Goal: Navigation & Orientation: Understand site structure

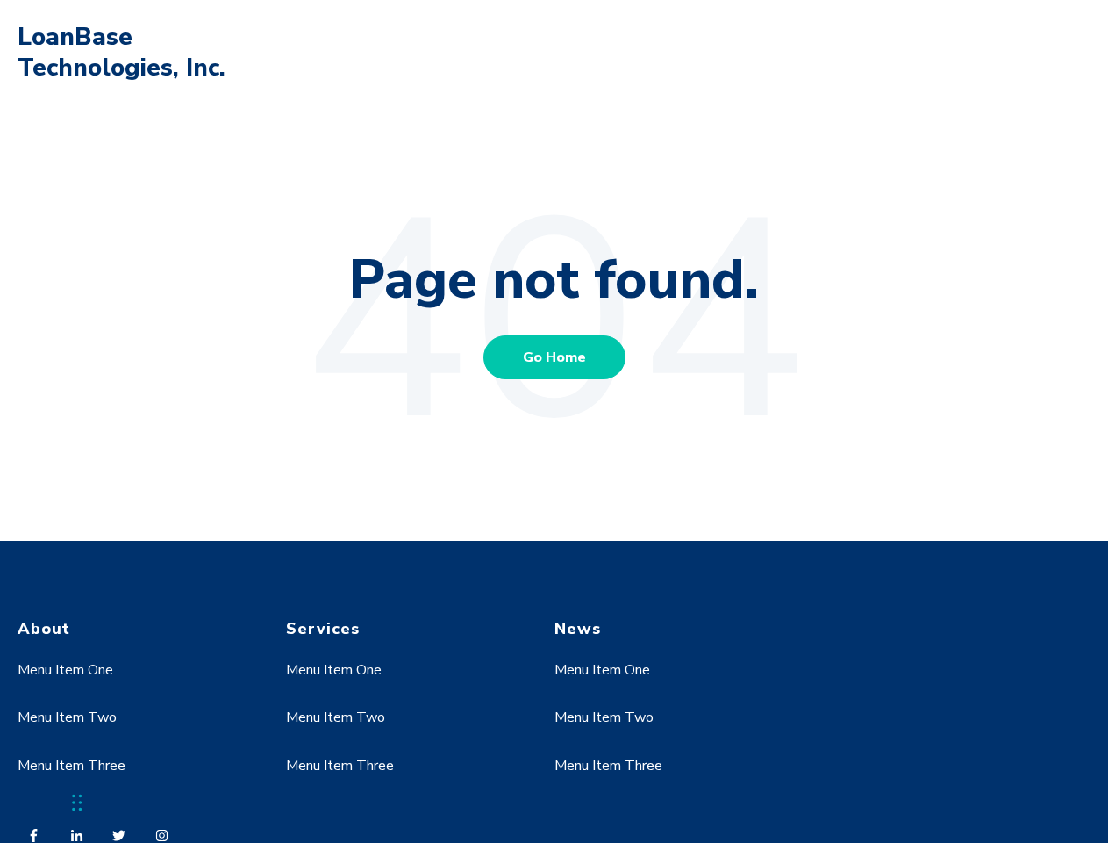
click at [66, 670] on link "Menu Item One" at bounding box center [66, 669] width 96 height 19
click at [66, 717] on link "Menu Item Two" at bounding box center [67, 716] width 99 height 19
click at [334, 670] on link "Menu Item One" at bounding box center [334, 669] width 96 height 19
click at [334, 717] on link "Menu Item Two" at bounding box center [335, 716] width 99 height 19
click at [340, 765] on link "Menu Item Three" at bounding box center [340, 765] width 108 height 19
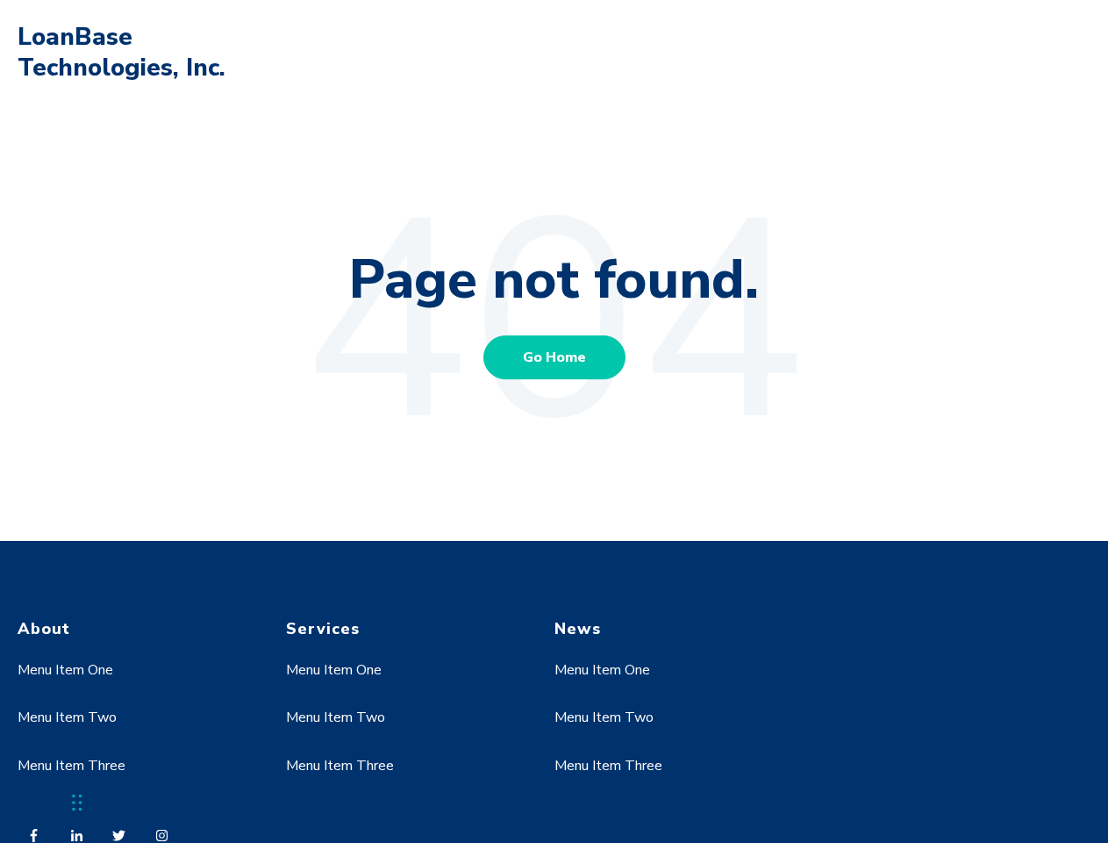
click at [603, 670] on link "Menu Item One" at bounding box center [603, 669] width 96 height 19
click at [603, 717] on link "Menu Item Two" at bounding box center [604, 716] width 99 height 19
click at [608, 765] on link "Menu Item Three" at bounding box center [609, 765] width 108 height 19
click at [77, 802] on div "Chat Widget" at bounding box center [44, 800] width 88 height 84
